Goal: Transaction & Acquisition: Purchase product/service

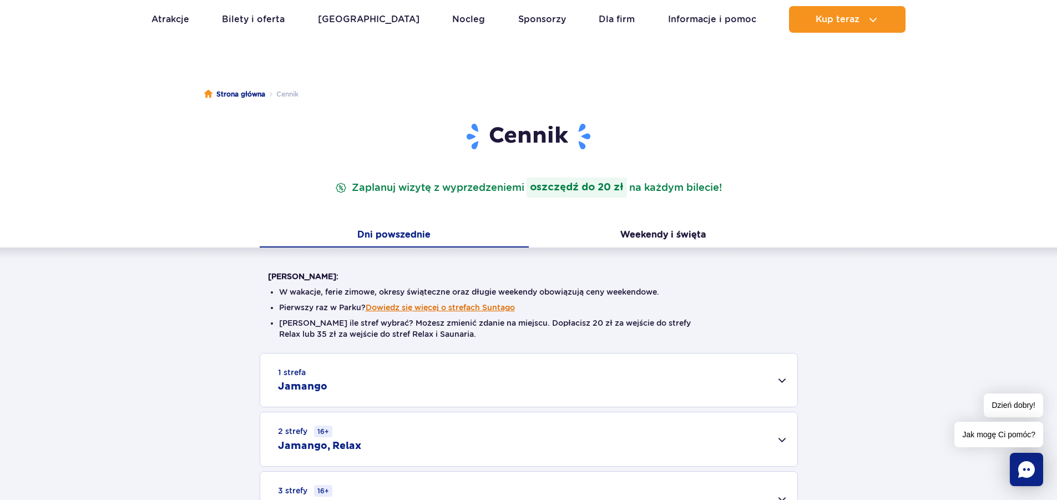
scroll to position [167, 0]
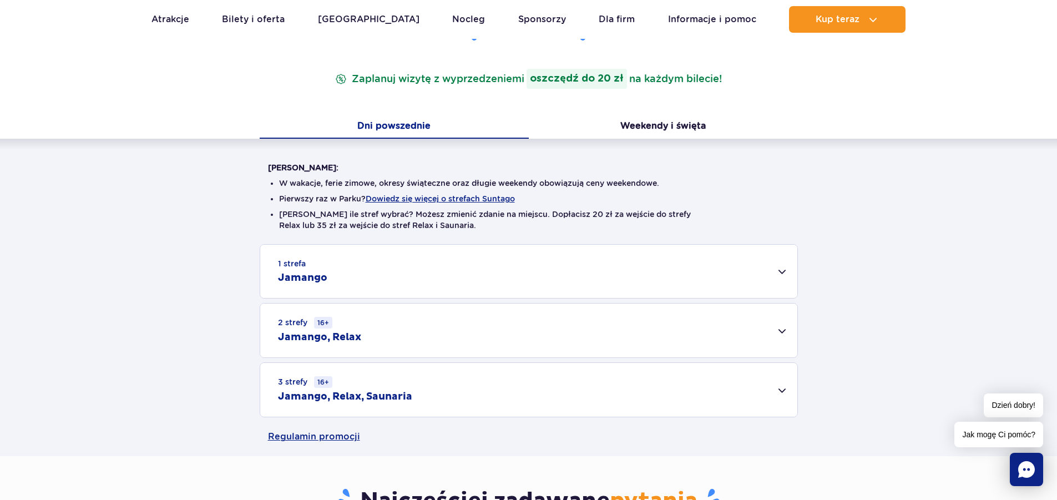
click at [506, 351] on div "2 strefy 16+ Jamango, Relax" at bounding box center [528, 331] width 537 height 54
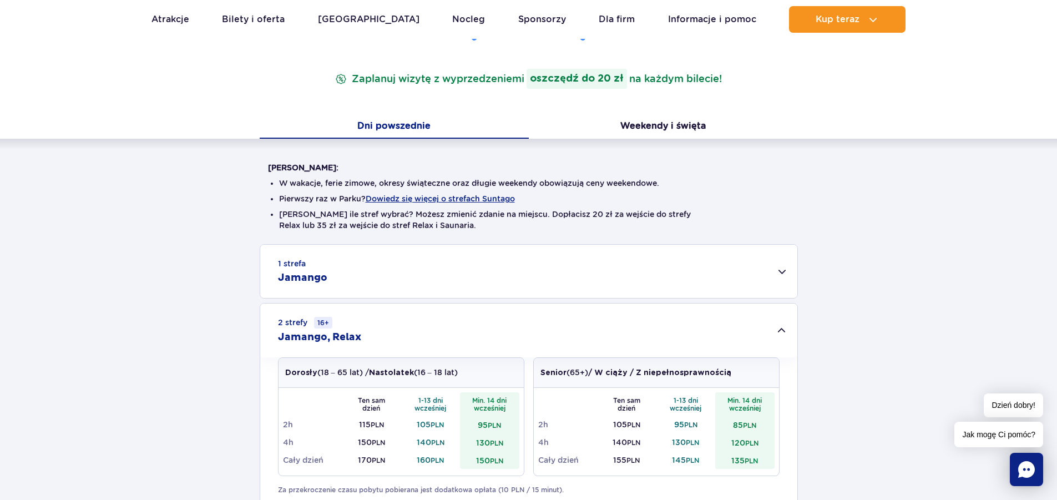
click at [516, 336] on div "2 strefy 16+ Jamango, Relax" at bounding box center [528, 331] width 537 height 54
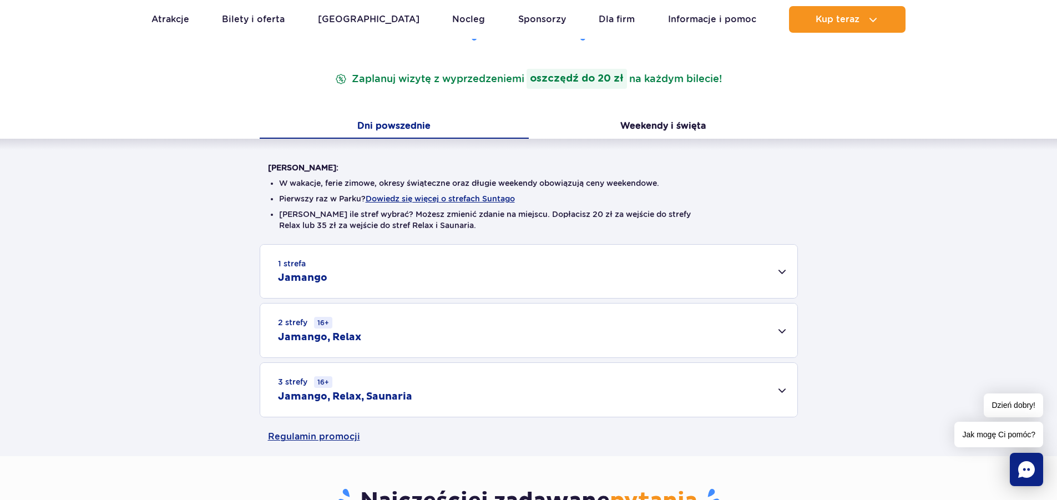
click at [515, 337] on div "2 strefy 16+ Jamango, Relax" at bounding box center [528, 331] width 537 height 54
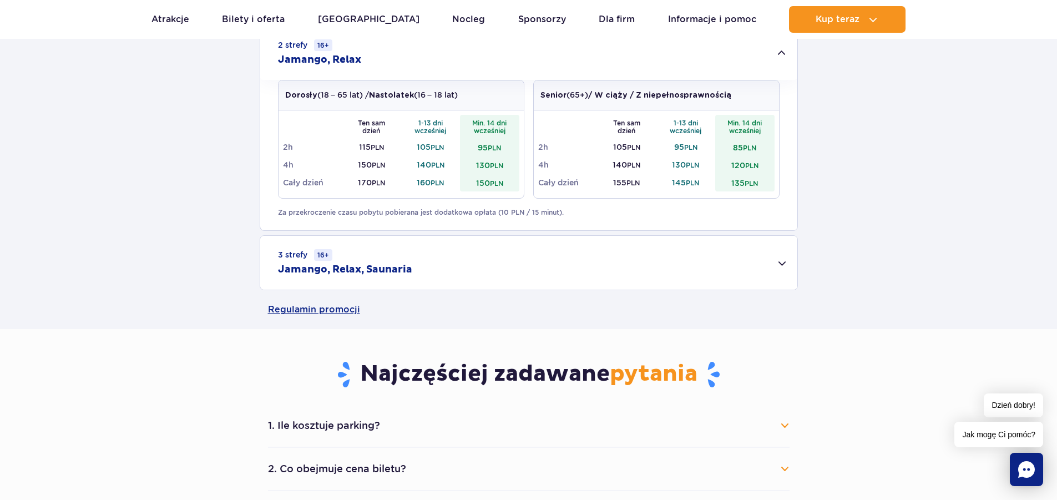
scroll to position [611, 0]
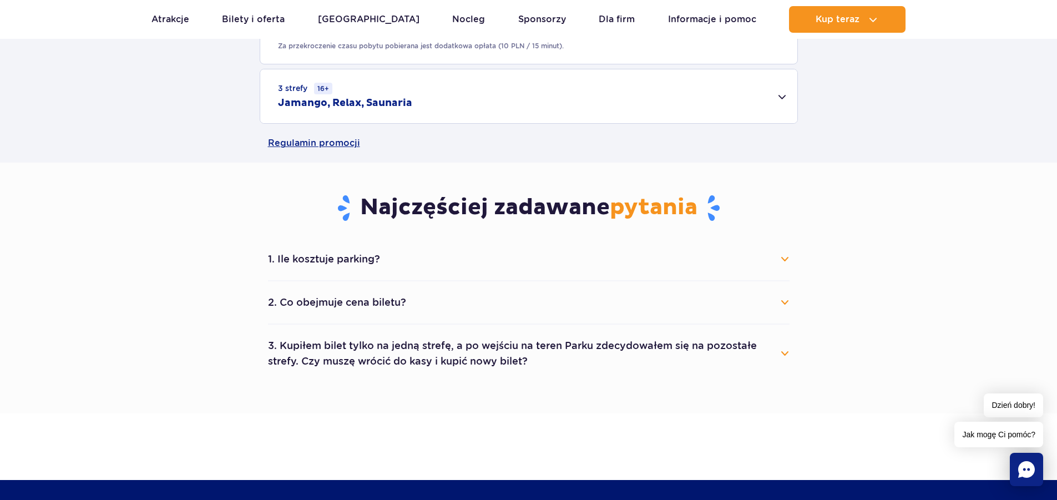
click at [461, 362] on button "3. Kupiłem bilet tylko na jedną strefę, a po wejściu na teren Parku zdecydowałe…" at bounding box center [529, 354] width 522 height 40
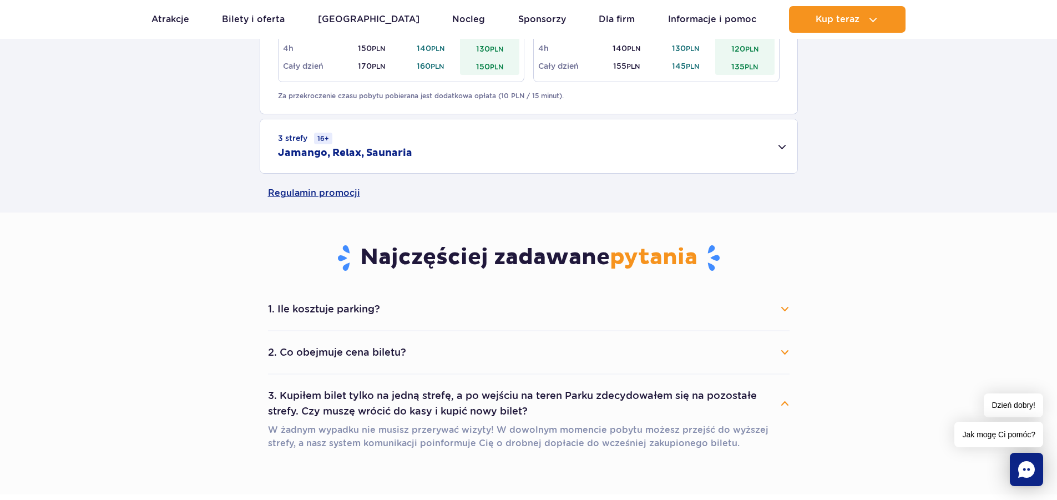
scroll to position [555, 0]
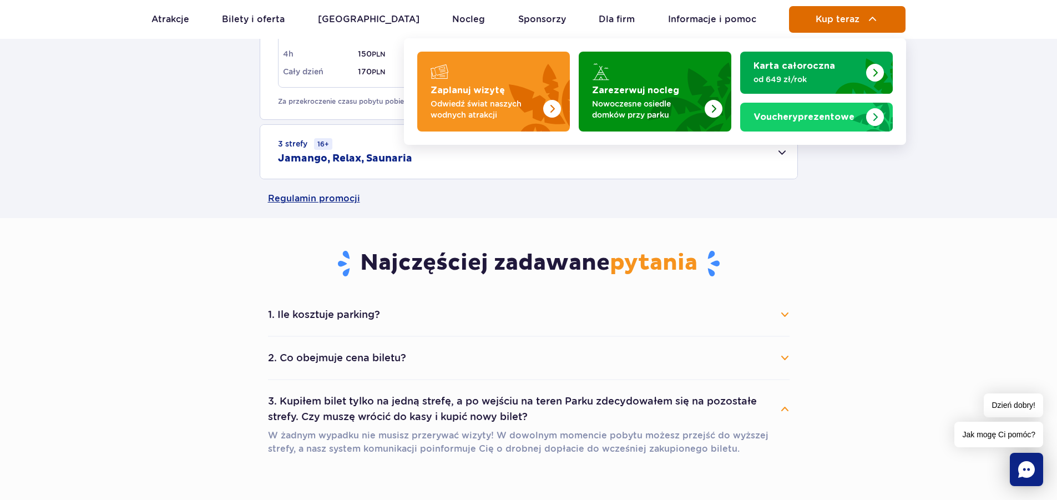
click at [875, 26] on img at bounding box center [872, 19] width 13 height 13
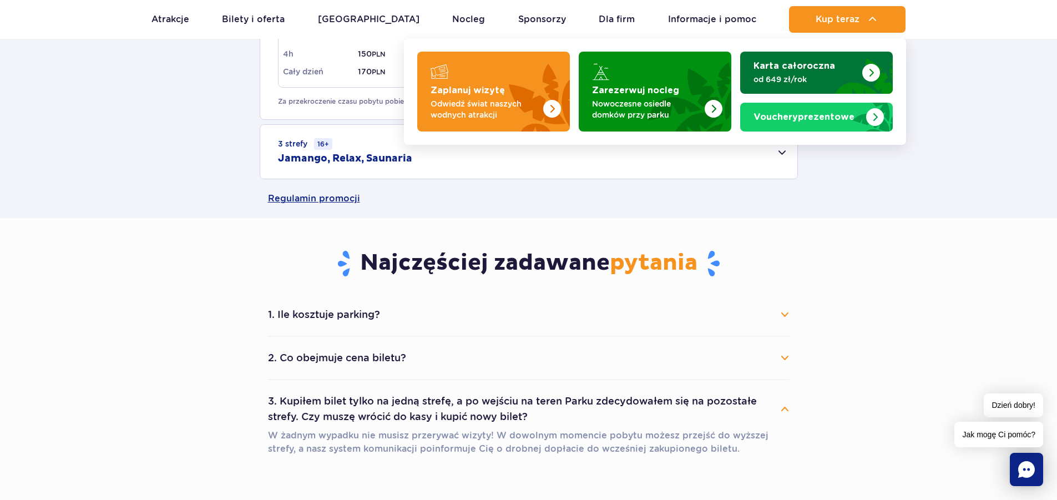
click at [830, 67] on img "Karta całoroczna" at bounding box center [857, 73] width 72 height 42
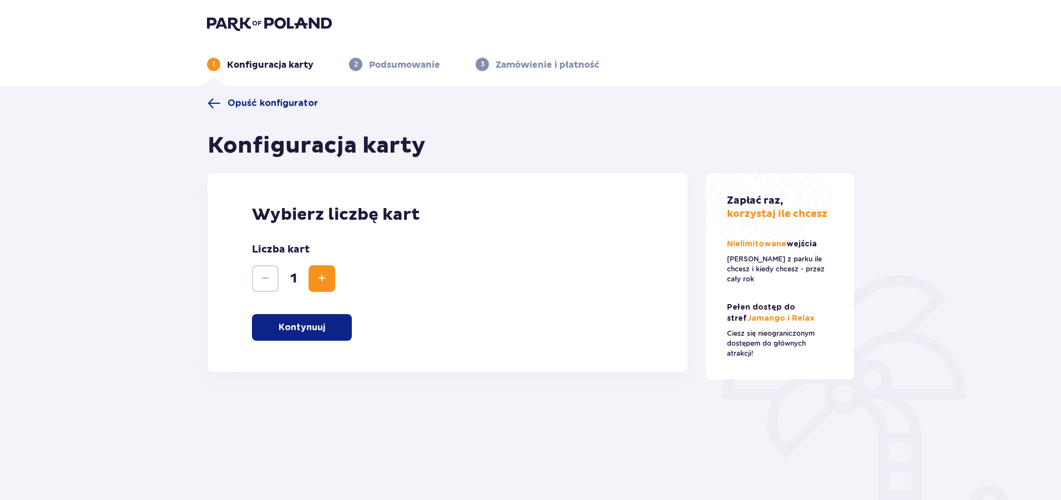
click at [315, 273] on span "Zwiększ" at bounding box center [321, 278] width 13 height 13
click at [326, 326] on button "Kontynuuj" at bounding box center [302, 327] width 100 height 27
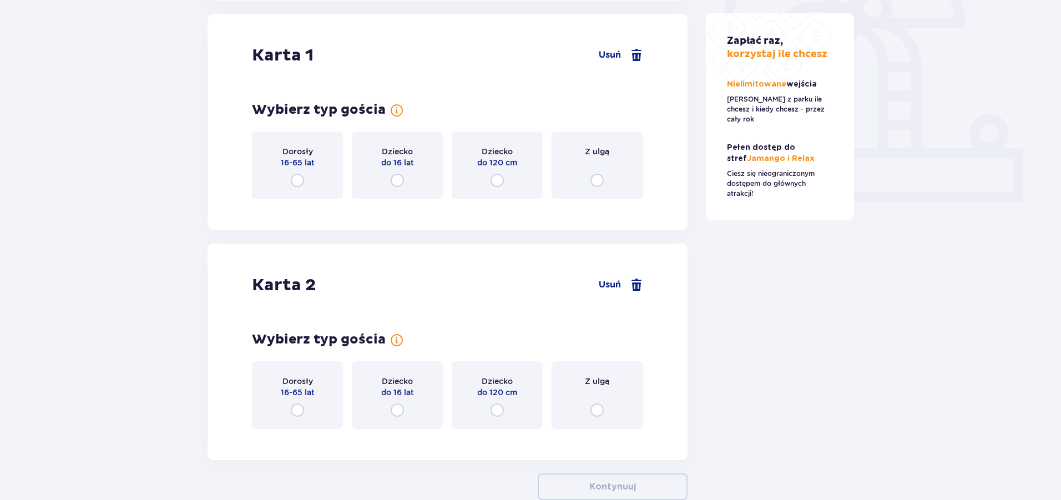
scroll to position [372, 0]
click at [312, 188] on div "Dorosły 16-65 lat" at bounding box center [297, 165] width 91 height 68
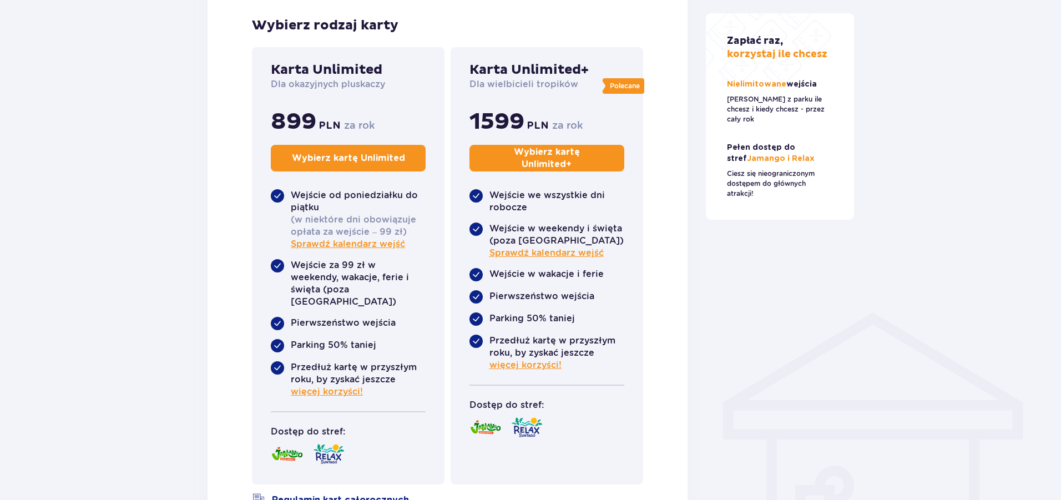
scroll to position [593, 0]
